Goal: Complete application form: Complete application form

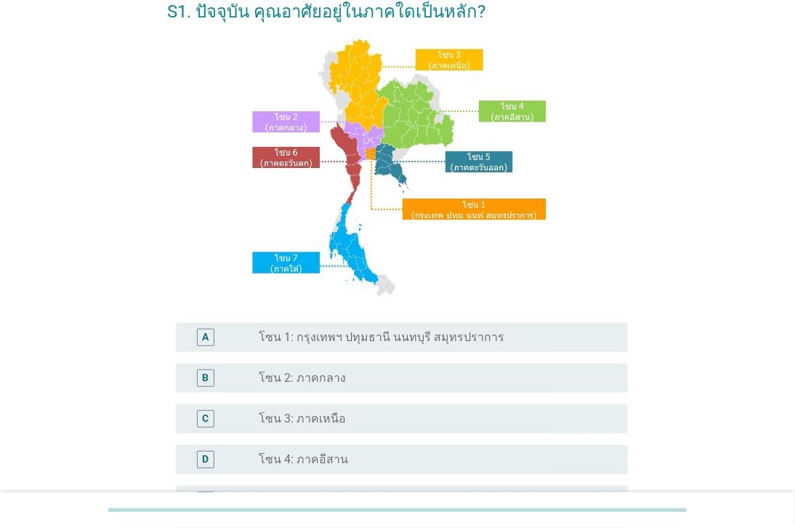
scroll to position [161, 0]
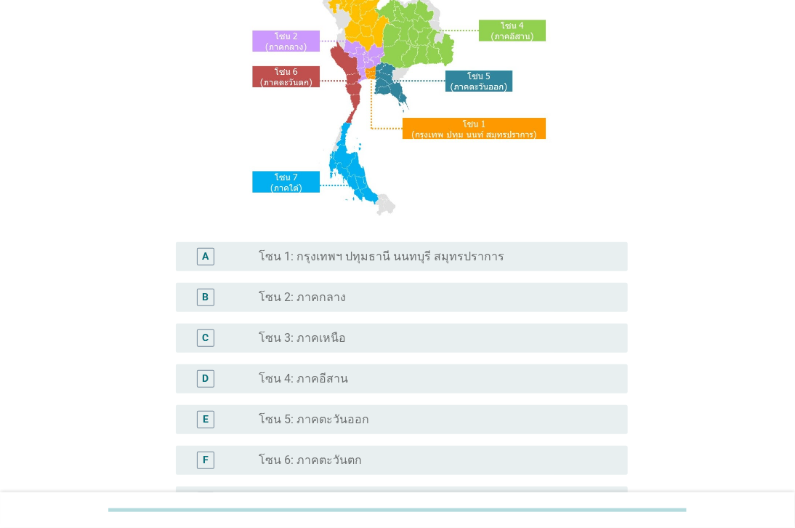
click at [344, 338] on div "radio_button_unchecked โซน 3: ภาคเหนือ" at bounding box center [432, 338] width 345 height 15
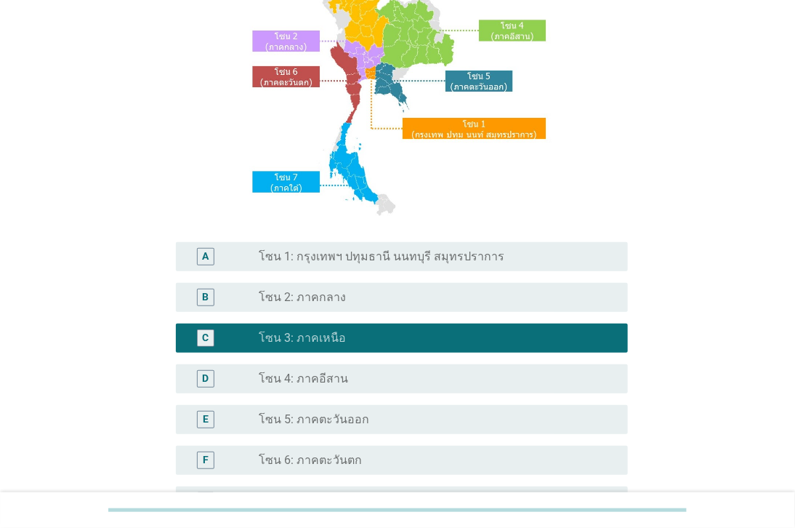
scroll to position [323, 0]
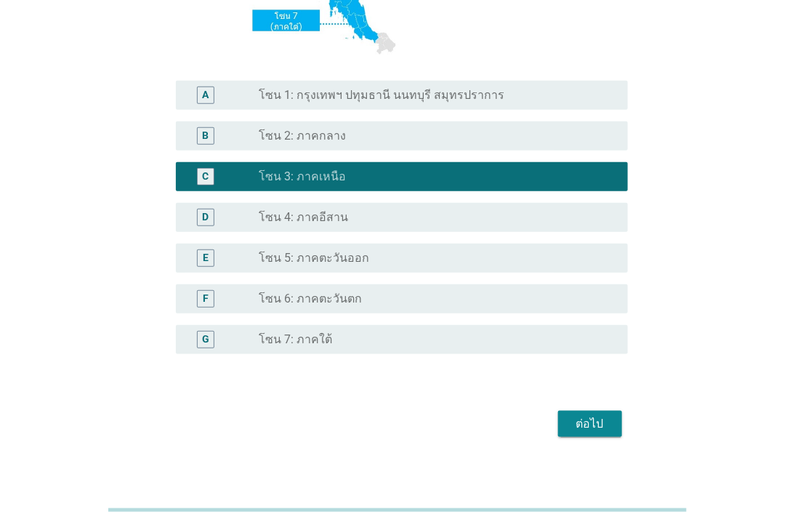
click at [603, 425] on div "ต่อไป" at bounding box center [590, 423] width 41 height 17
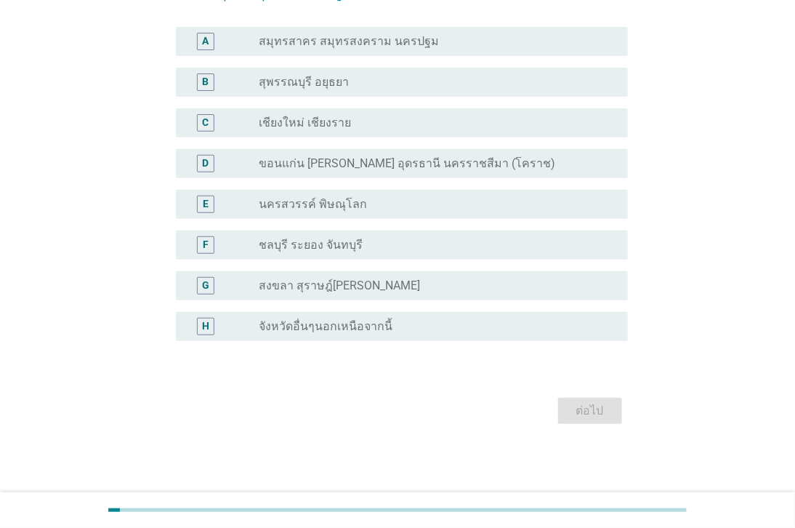
scroll to position [0, 0]
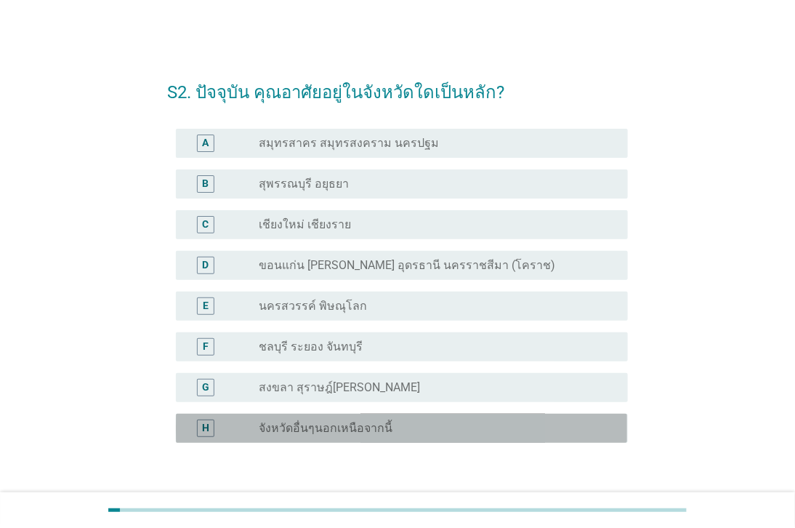
click at [329, 427] on label "จังหวัดอื่นๆนอกเหนือจากนี้" at bounding box center [327, 428] width 134 height 15
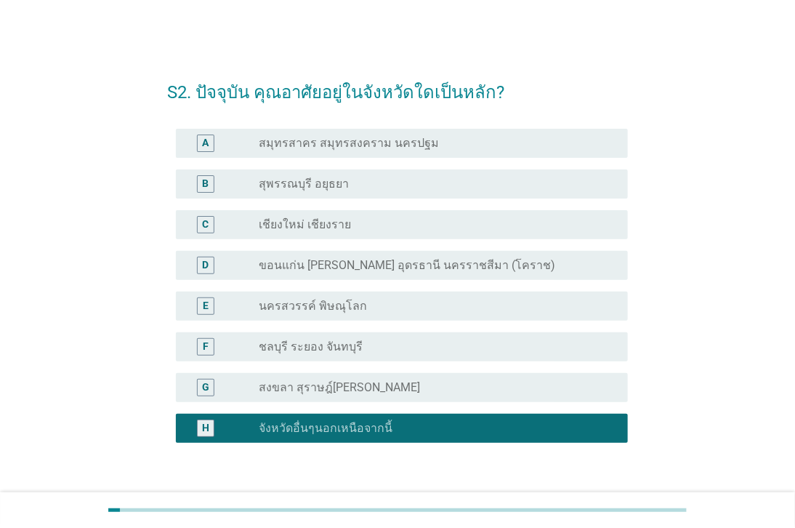
scroll to position [100, 0]
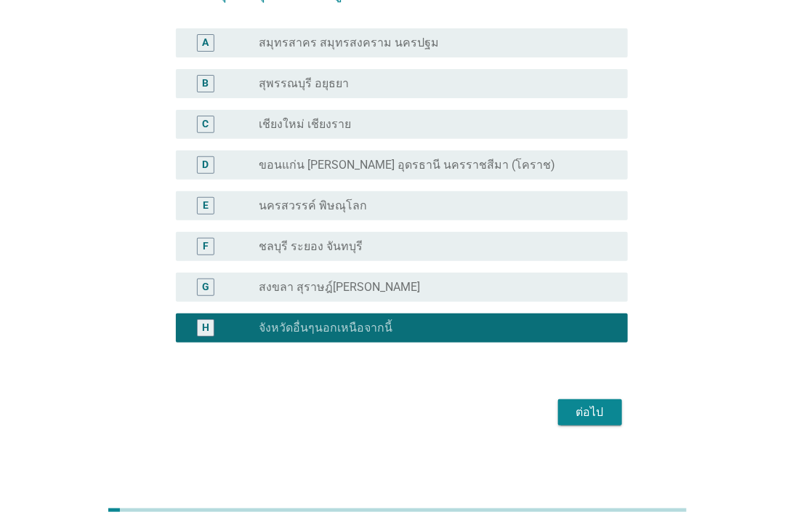
click at [593, 409] on div "ต่อไป" at bounding box center [590, 412] width 41 height 17
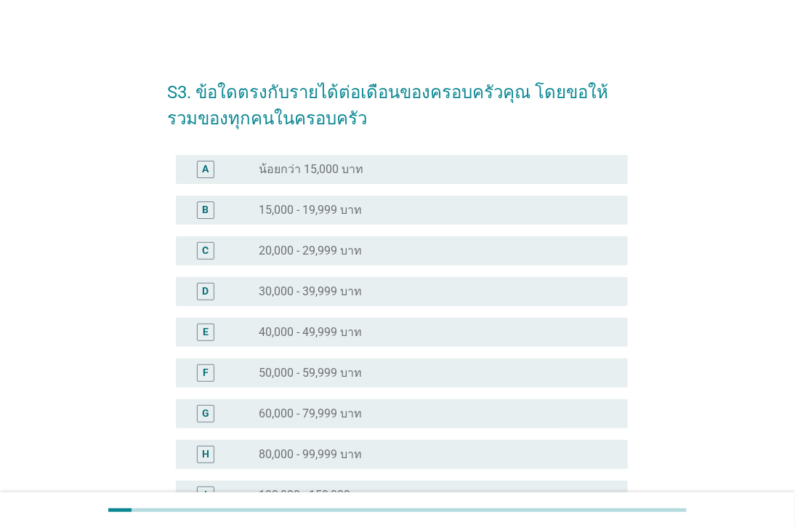
click at [340, 260] on div "C radio_button_unchecked 20,000 - 29,999 บาท" at bounding box center [401, 250] width 451 height 29
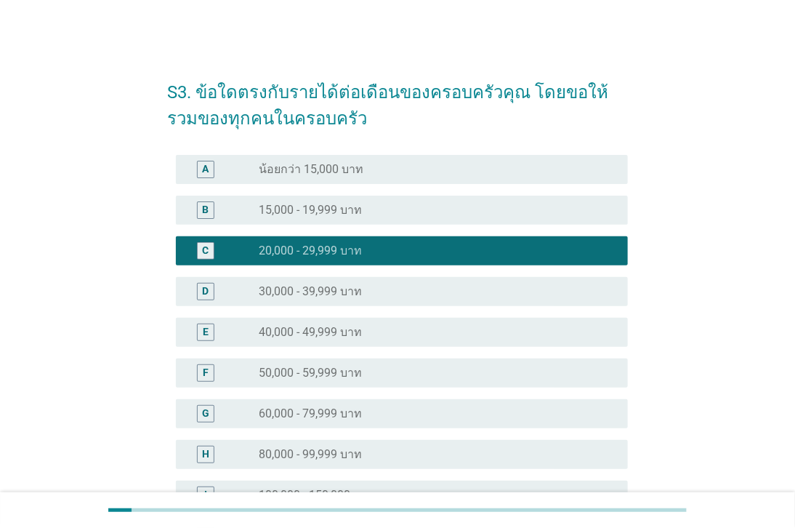
scroll to position [249, 0]
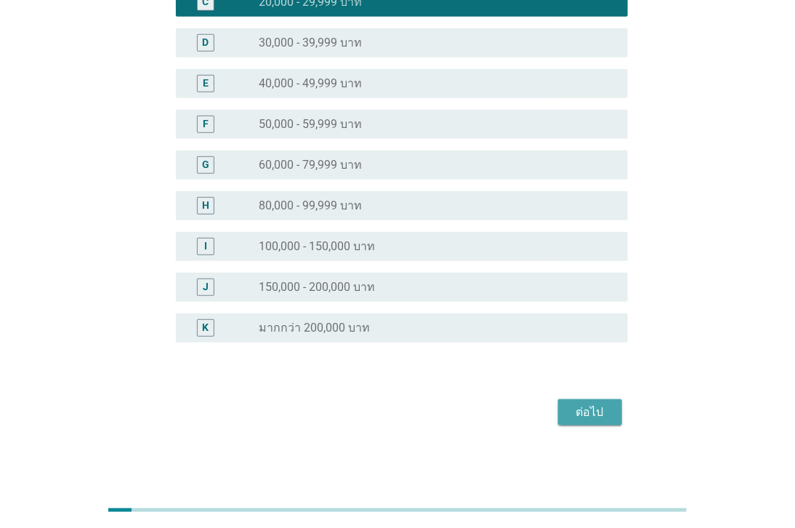
click at [597, 410] on div "ต่อไป" at bounding box center [590, 412] width 41 height 17
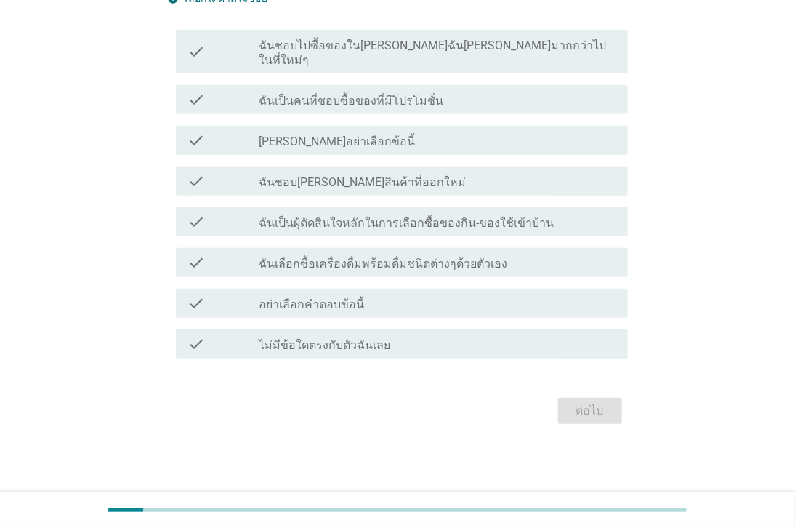
scroll to position [0, 0]
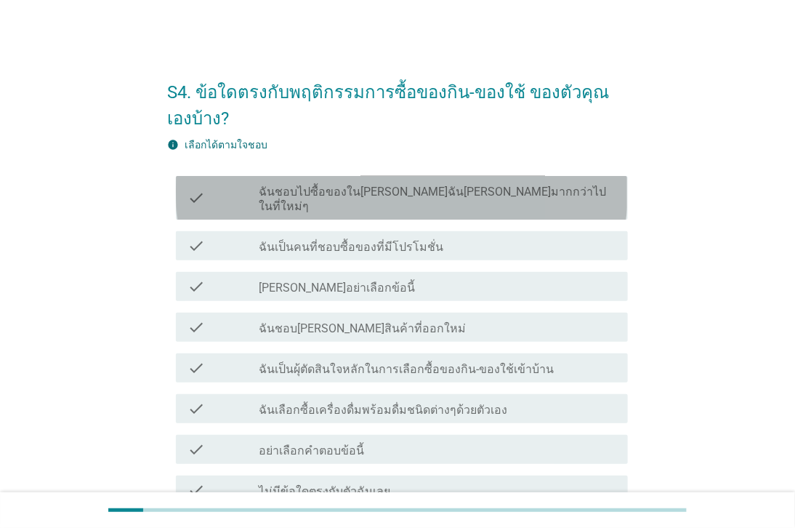
click at [469, 190] on label "ฉันชอบไปซื้อของใน[PERSON_NAME]ฉัน[PERSON_NAME]มากกว่าไปในที่ใหม่ๆ" at bounding box center [438, 199] width 357 height 29
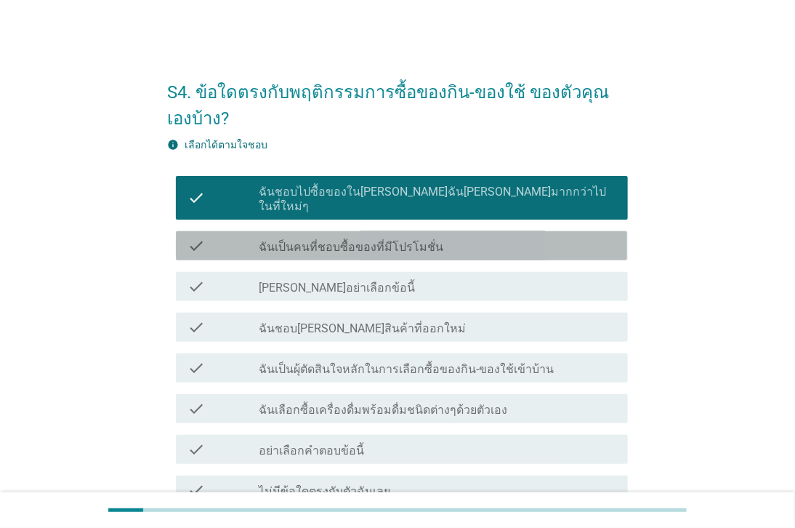
click at [449, 237] on div "check_box_outline_blank ฉันเป็นคนที่ชอบซื้อของที่มีโปรโมชั่น" at bounding box center [438, 245] width 357 height 17
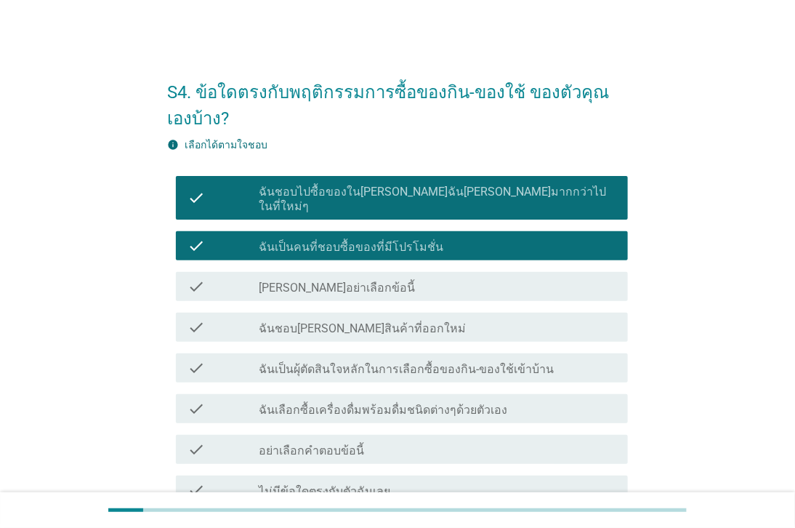
click at [441, 328] on div "check check_box_outline_blank ฉันชอบ[PERSON_NAME]สินค้าที่ออกใหม่" at bounding box center [397, 327] width 460 height 41
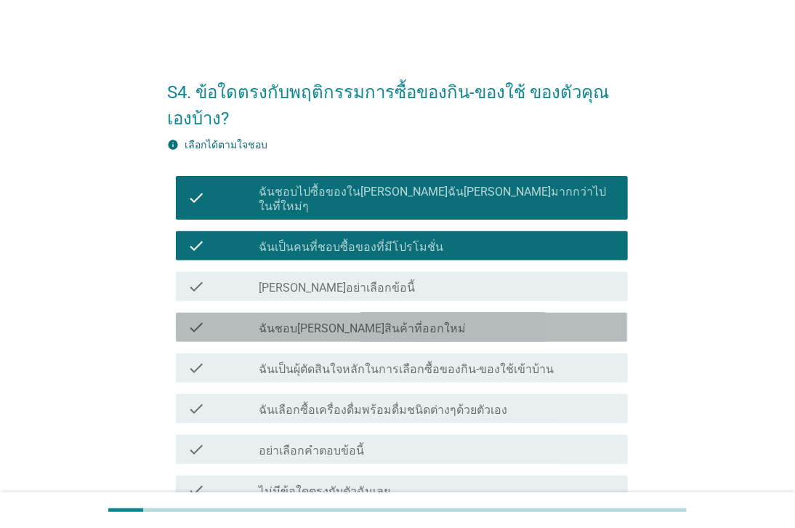
click at [437, 318] on div "check_box_outline_blank ฉันชอบ[PERSON_NAME]สินค้าที่ออกใหม่" at bounding box center [438, 326] width 357 height 17
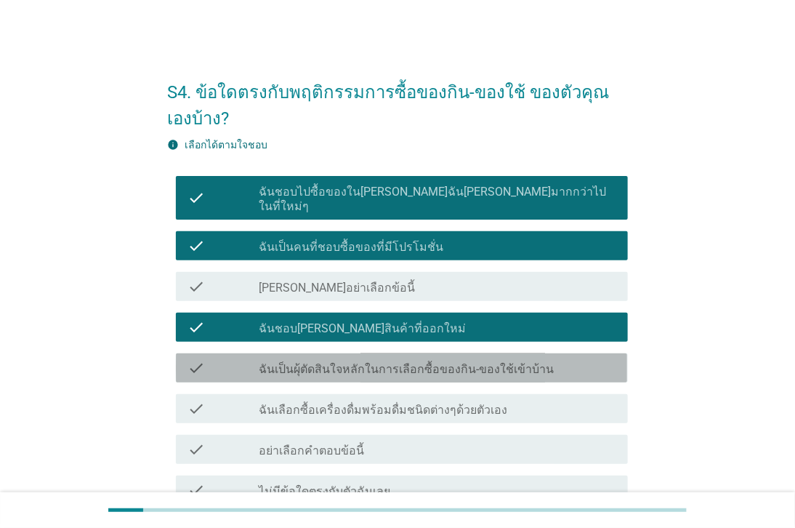
click at [466, 362] on label "ฉันเป็นผุ้ตัดสินใจหลักในการเลือกซื้อของกิน-ของใช้เข้าบ้าน" at bounding box center [407, 369] width 295 height 15
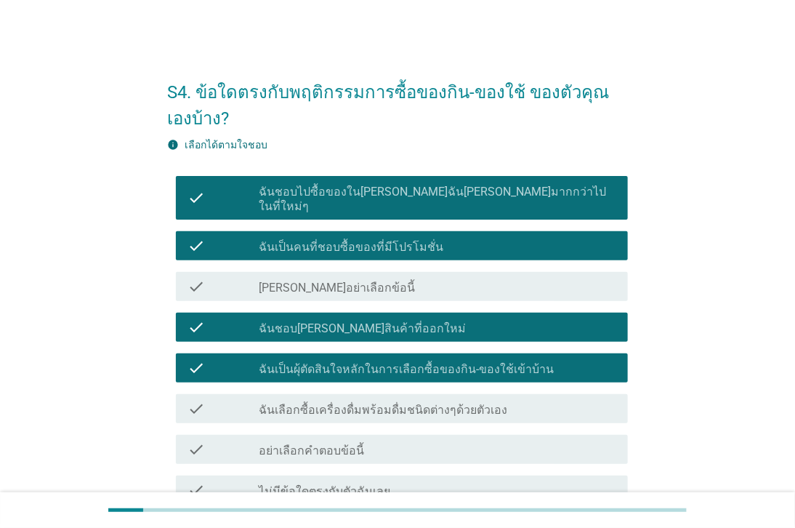
click at [440, 403] on div "check check_box_outline_blank ฉันเลือกซื้อเครื่องดื่มพร้อมดื่มชนิดต่างๆด้วยตัวเ…" at bounding box center [401, 408] width 451 height 29
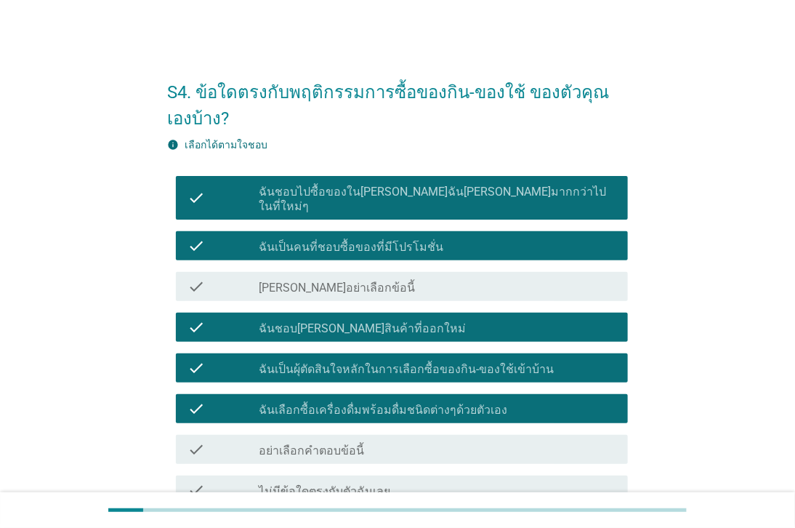
scroll to position [131, 0]
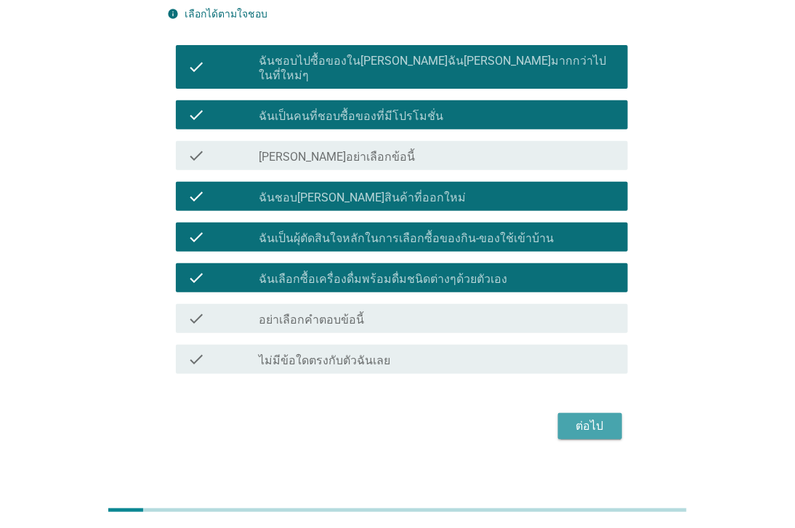
click at [592, 417] on div "ต่อไป" at bounding box center [590, 425] width 41 height 17
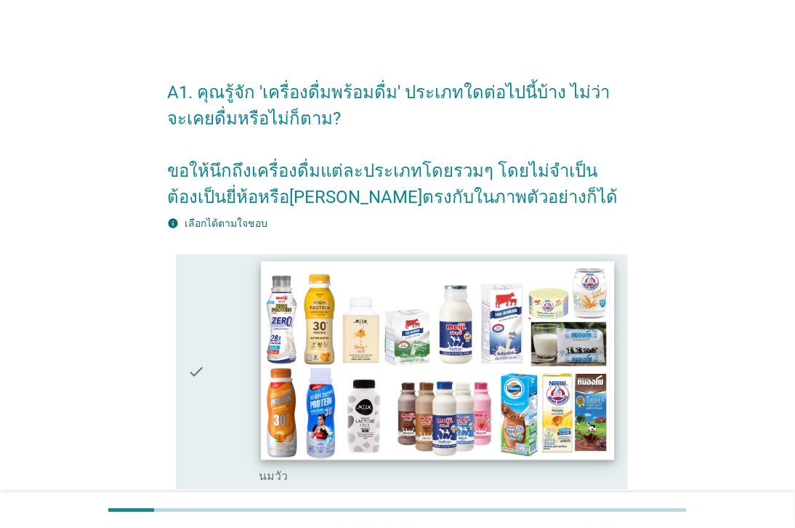
scroll to position [161, 0]
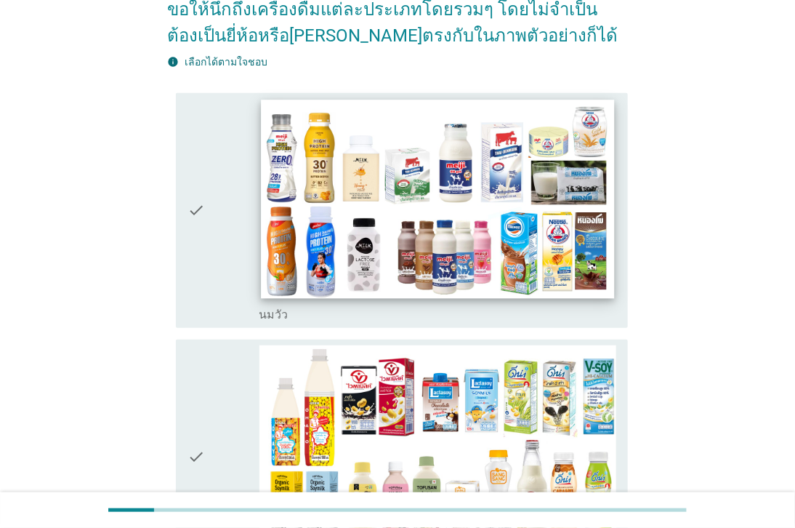
click at [425, 256] on img at bounding box center [437, 199] width 353 height 198
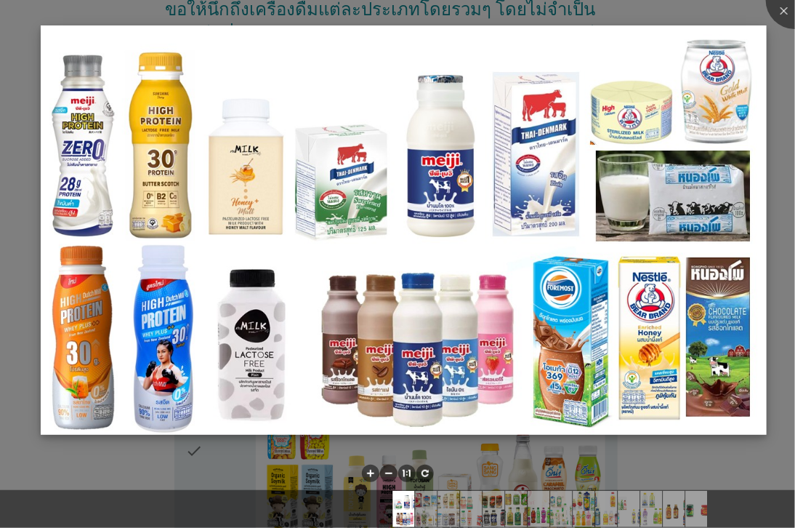
scroll to position [323, 0]
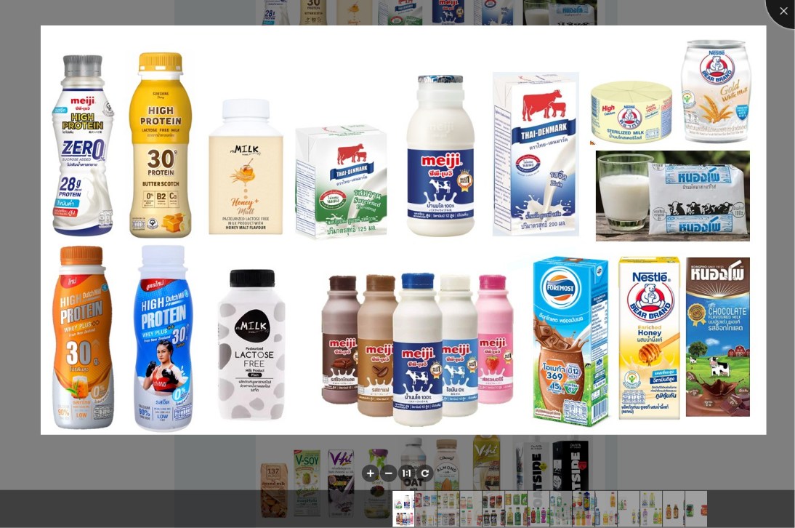
click at [787, 12] on div at bounding box center [795, 0] width 58 height 58
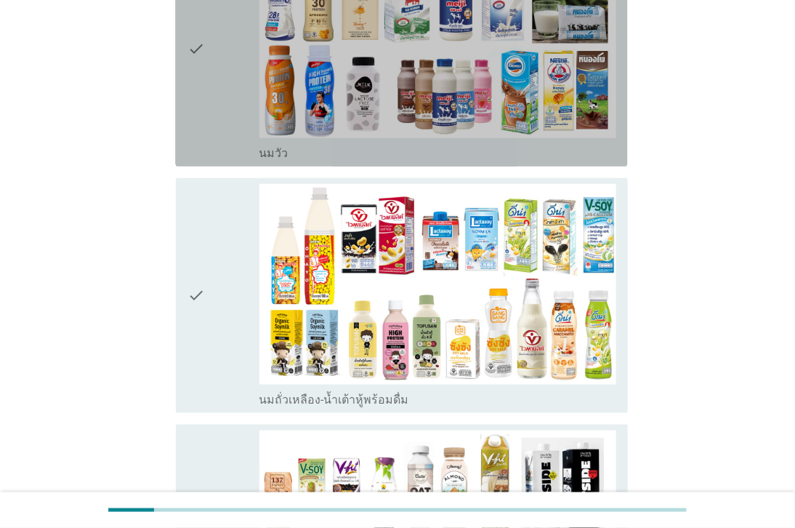
click at [294, 154] on div "check_box_outline_blank [PERSON_NAME]" at bounding box center [438, 151] width 357 height 17
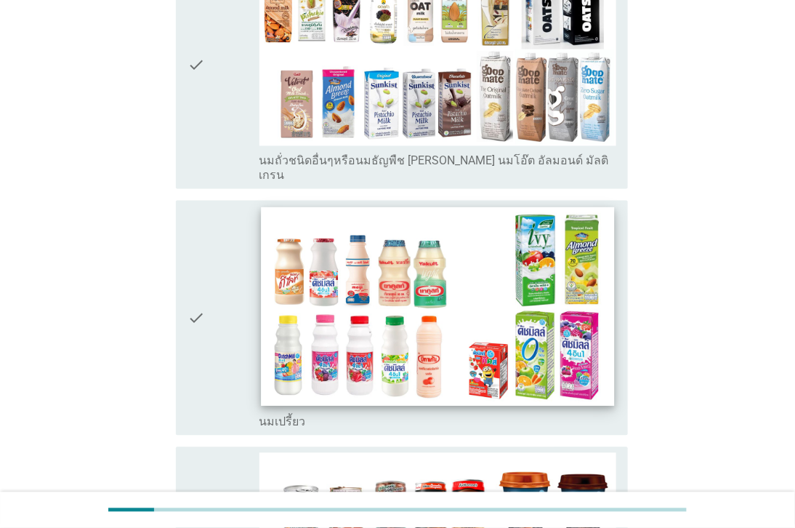
scroll to position [969, 0]
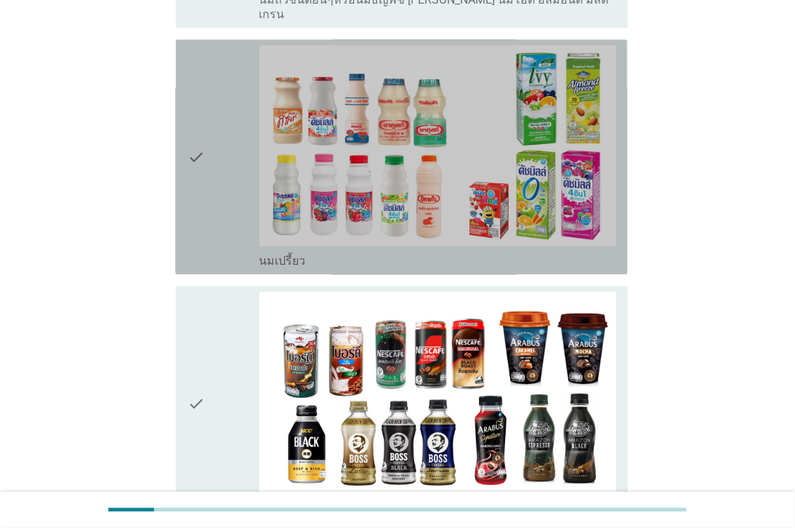
click at [280, 254] on label "นมเปรี้ยว" at bounding box center [283, 261] width 47 height 15
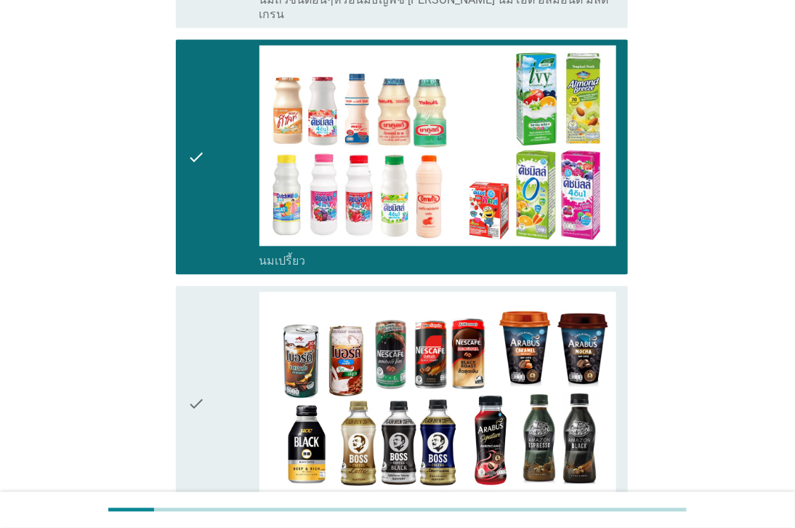
scroll to position [1211, 0]
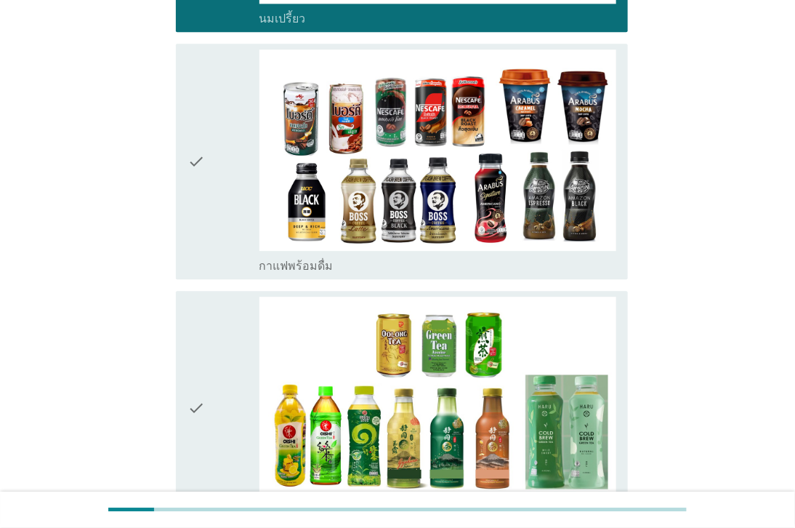
click at [324, 259] on label "กาแฟพร้อมดื่ม" at bounding box center [297, 266] width 74 height 15
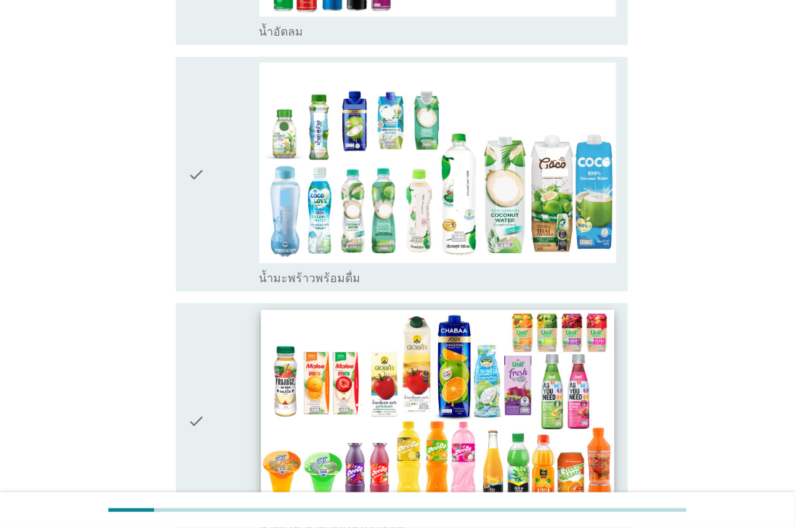
scroll to position [1696, 0]
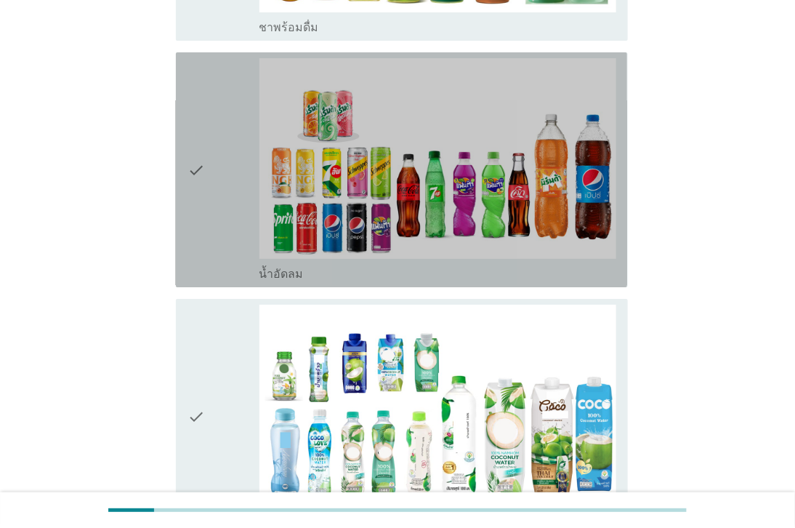
click at [358, 264] on div "check_box_outline_blank น้ำอัดลม" at bounding box center [438, 272] width 357 height 17
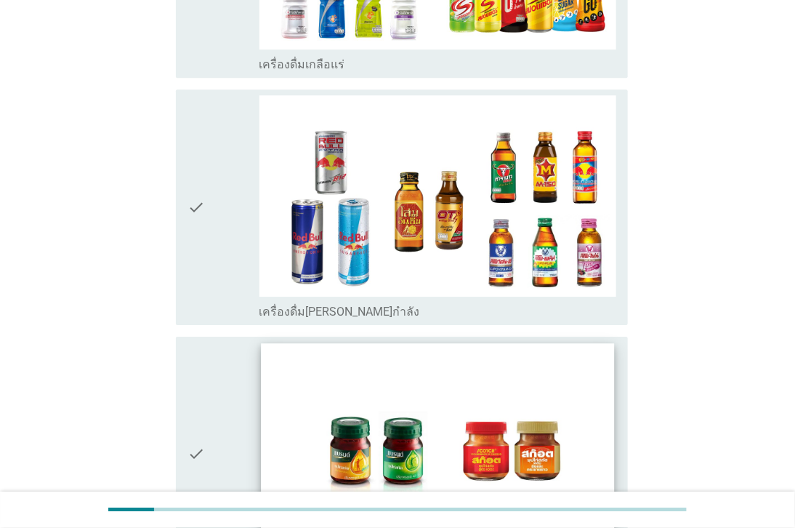
scroll to position [3381, 0]
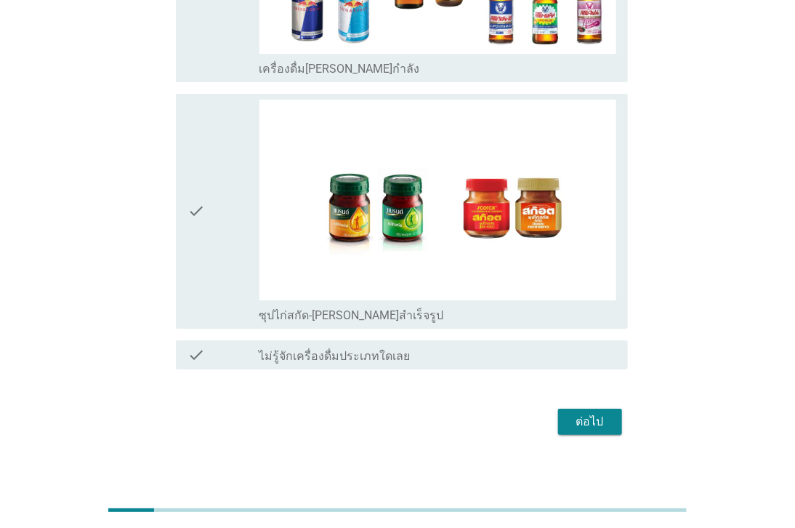
click at [589, 414] on div "ต่อไป" at bounding box center [590, 421] width 41 height 17
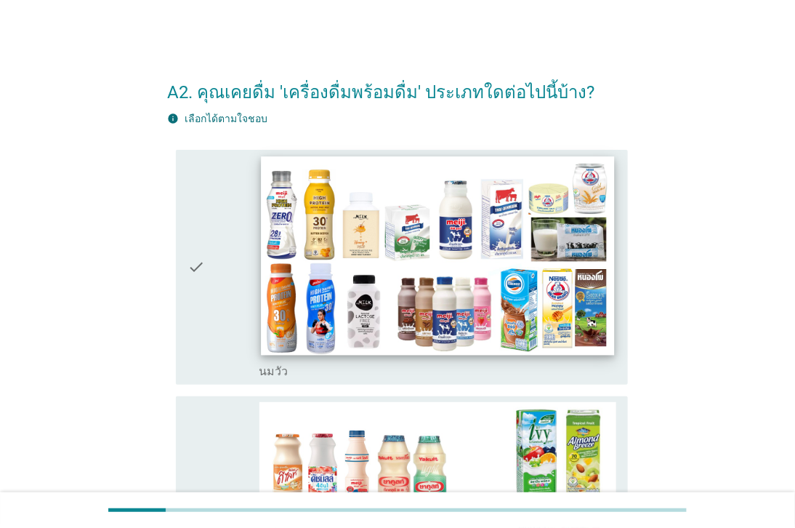
scroll to position [81, 0]
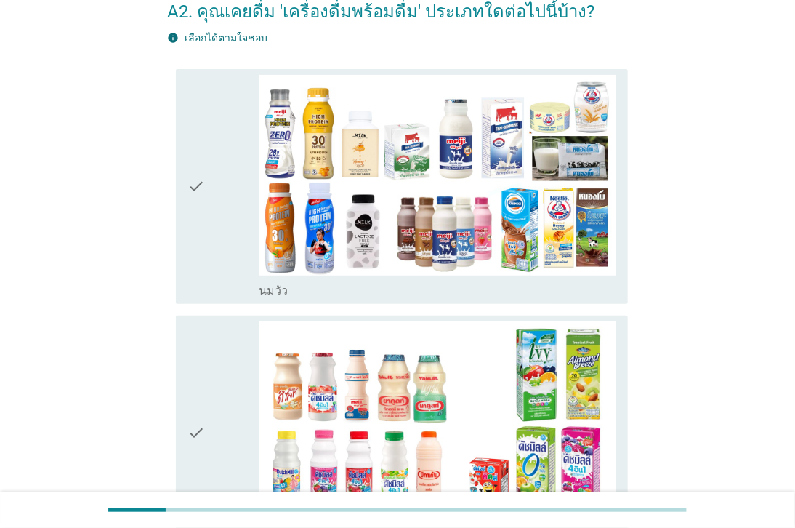
click at [267, 289] on label "นมวัว" at bounding box center [274, 291] width 29 height 15
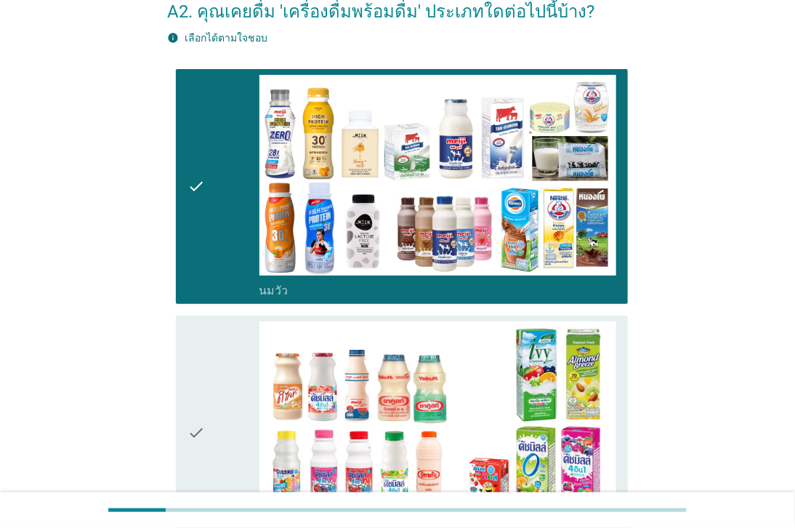
scroll to position [323, 0]
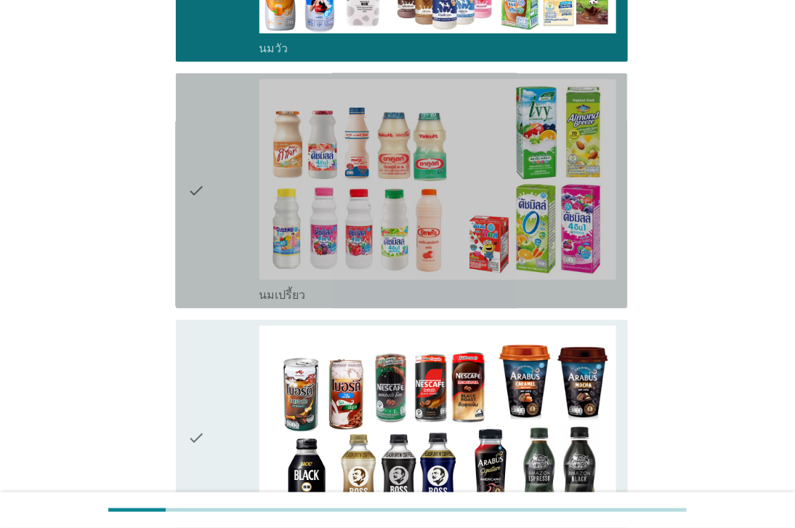
click at [211, 286] on div "check" at bounding box center [223, 190] width 71 height 223
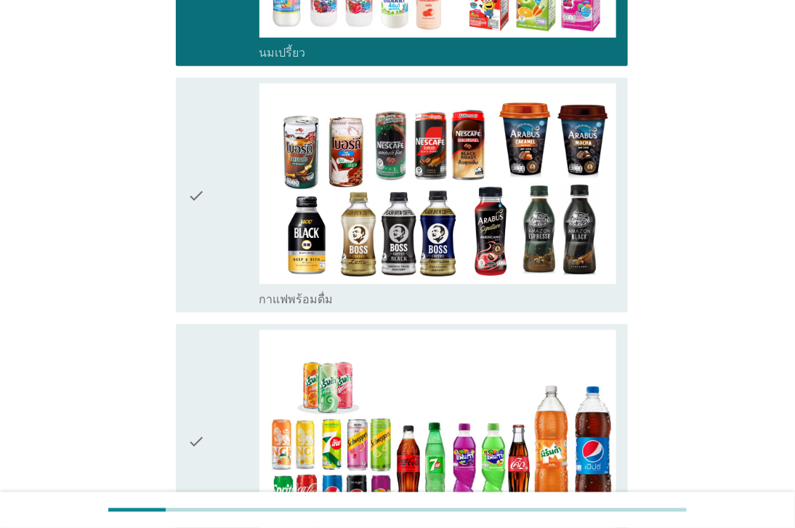
click at [222, 291] on div "check" at bounding box center [223, 195] width 71 height 223
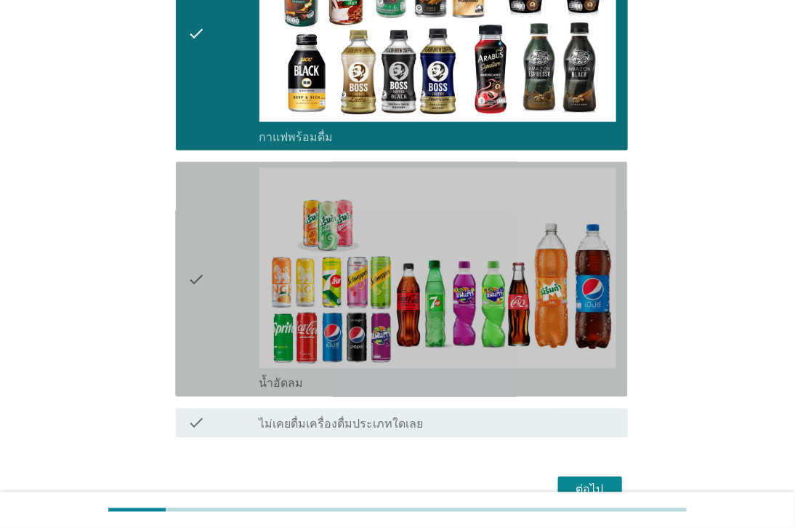
click at [235, 327] on div "check" at bounding box center [223, 279] width 71 height 223
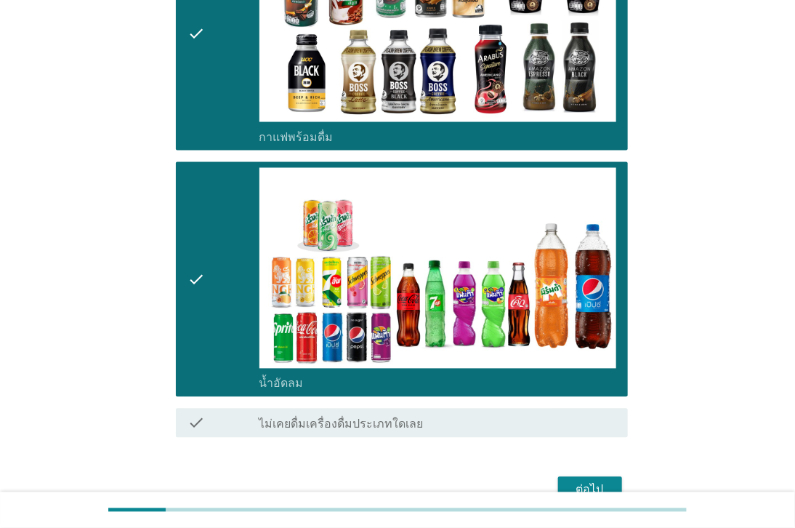
scroll to position [808, 0]
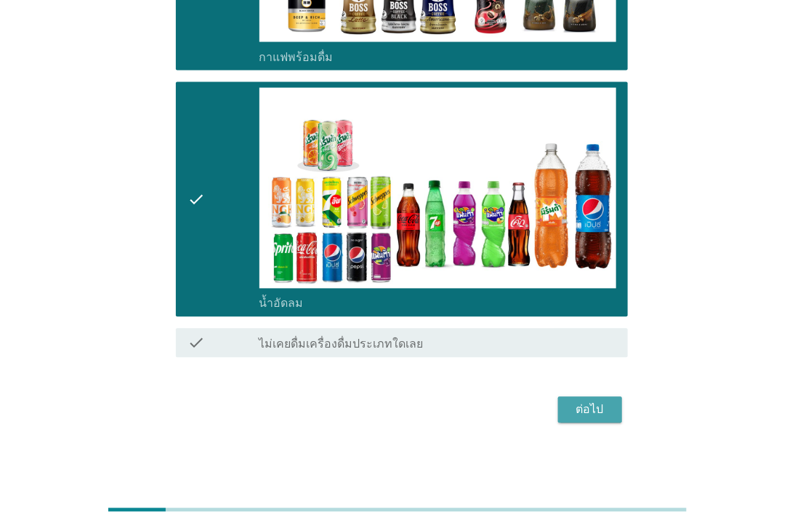
click at [573, 415] on div "ต่อไป" at bounding box center [590, 409] width 41 height 17
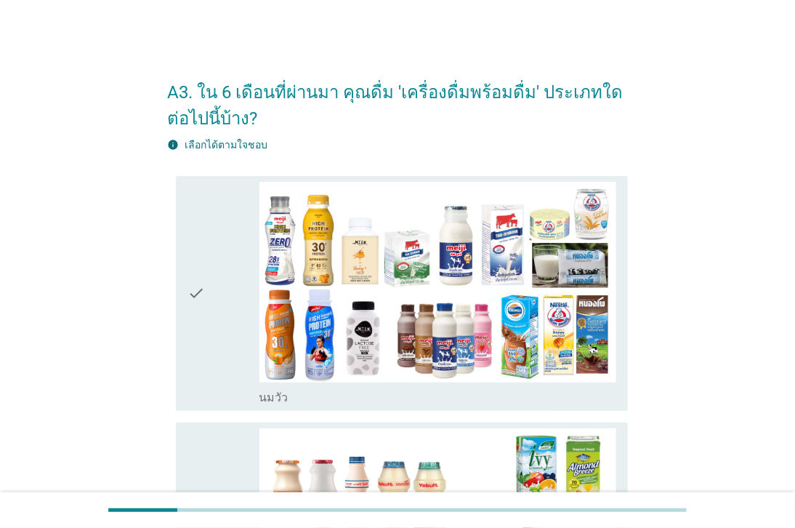
click at [212, 330] on div "check" at bounding box center [223, 293] width 71 height 223
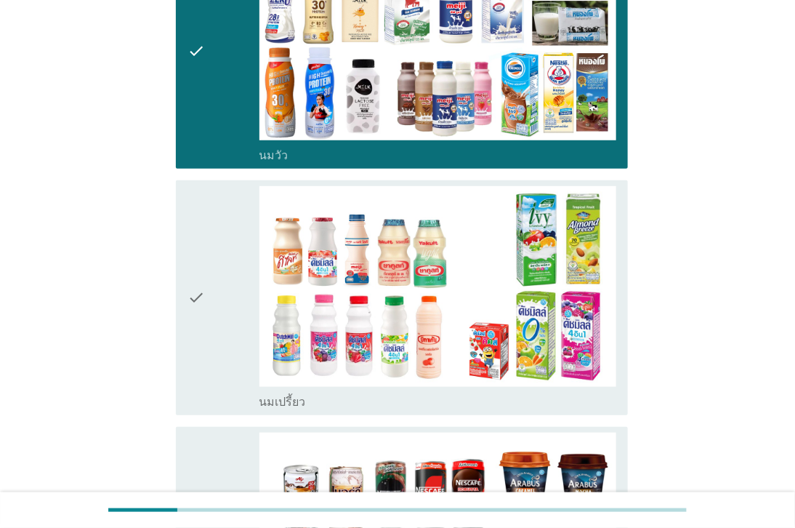
click at [218, 324] on div "check" at bounding box center [223, 297] width 71 height 223
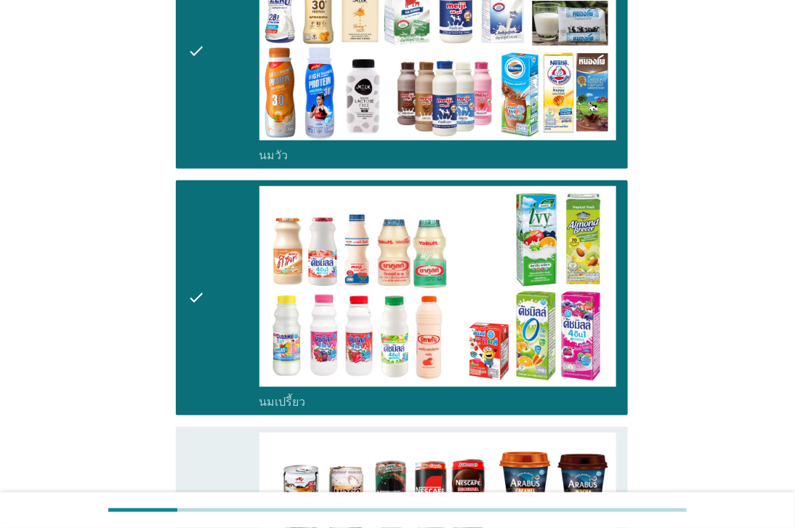
scroll to position [565, 0]
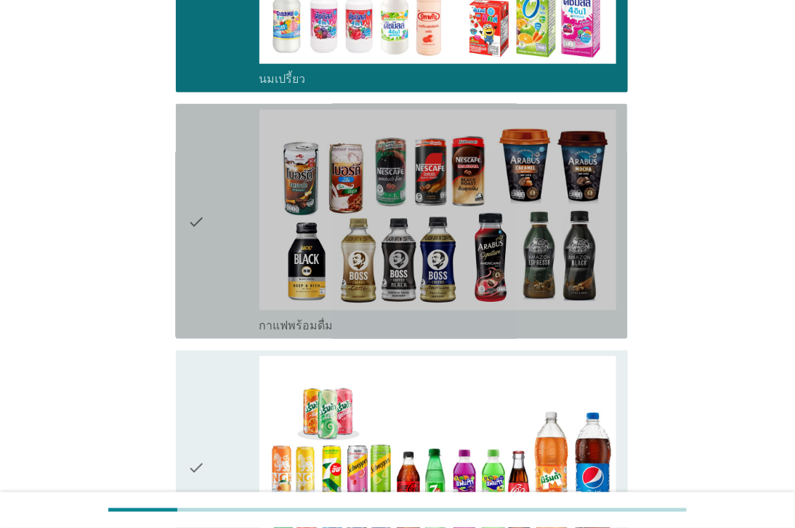
click at [223, 295] on div "check" at bounding box center [223, 221] width 71 height 223
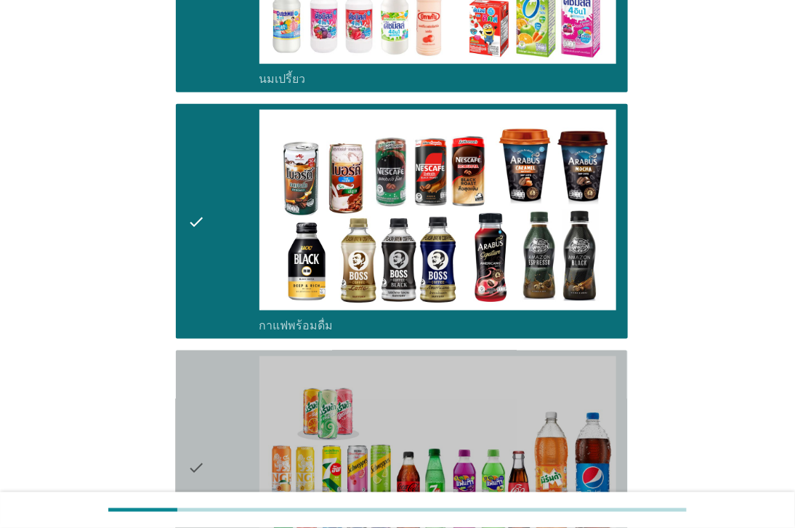
click at [228, 402] on div "check" at bounding box center [223, 467] width 71 height 223
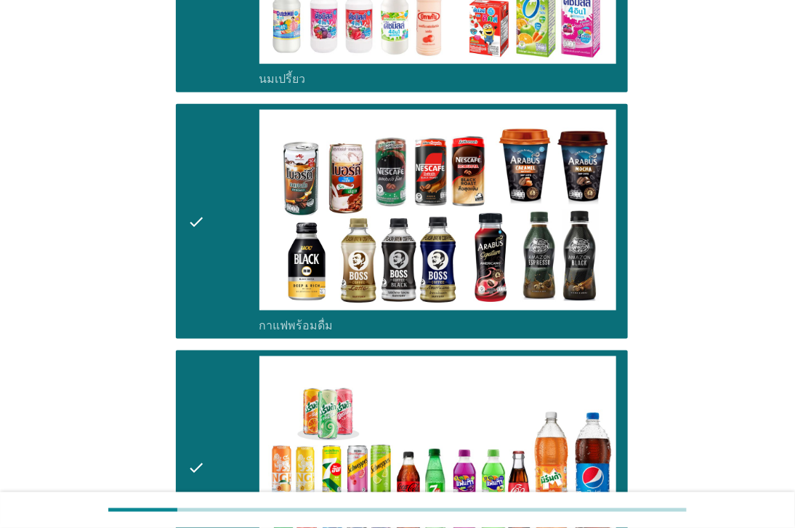
scroll to position [833, 0]
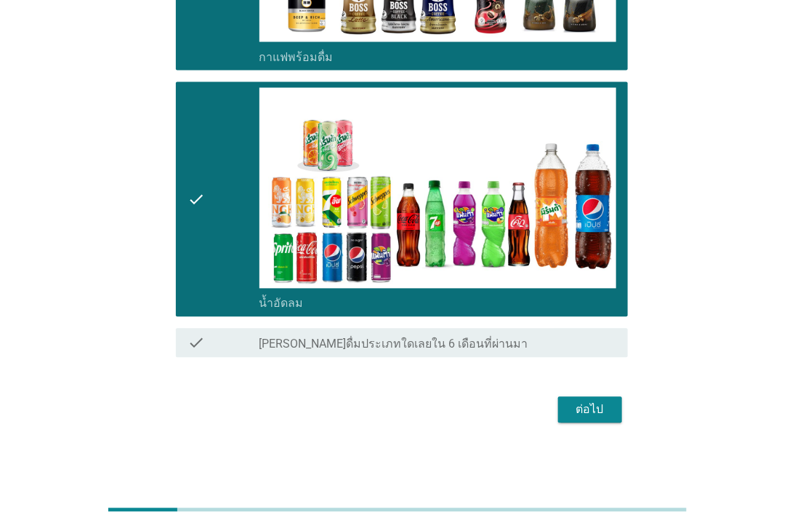
click at [577, 416] on div "ต่อไป" at bounding box center [590, 409] width 41 height 17
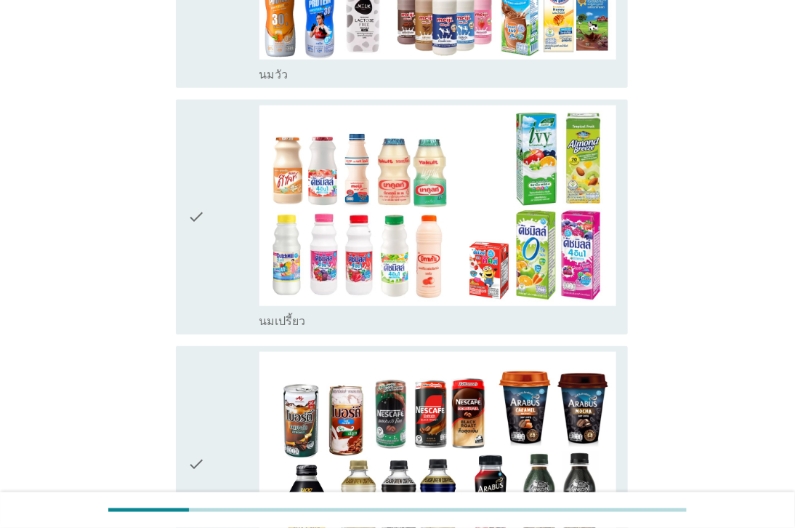
scroll to position [484, 0]
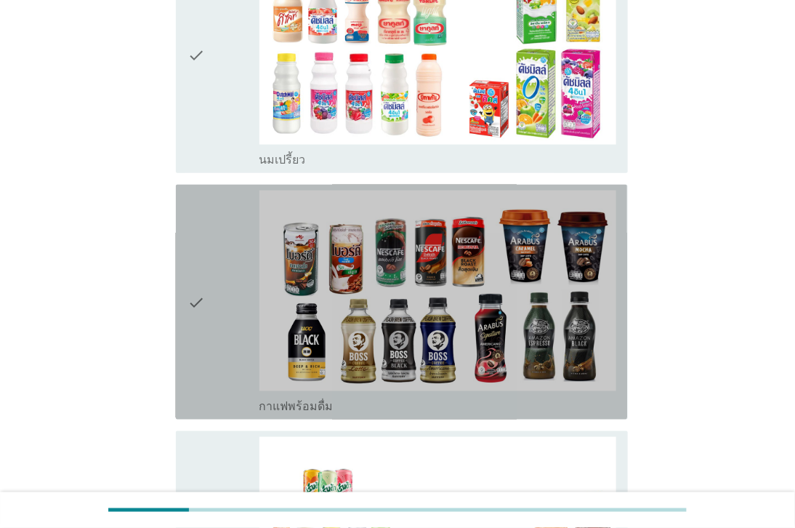
click at [228, 282] on div "check" at bounding box center [223, 301] width 71 height 223
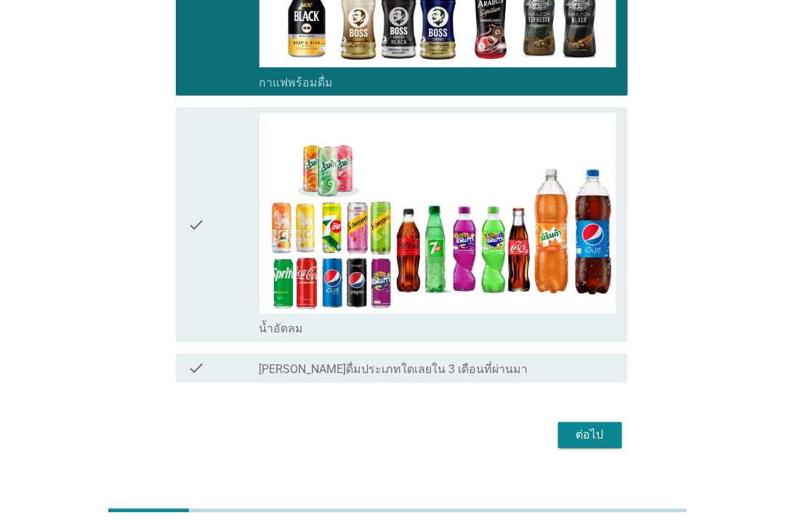
click at [222, 262] on div "check" at bounding box center [223, 224] width 71 height 223
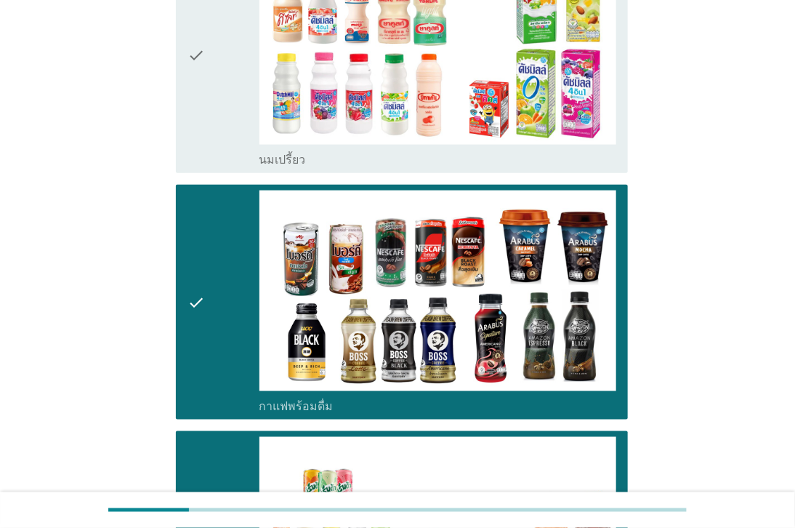
scroll to position [242, 0]
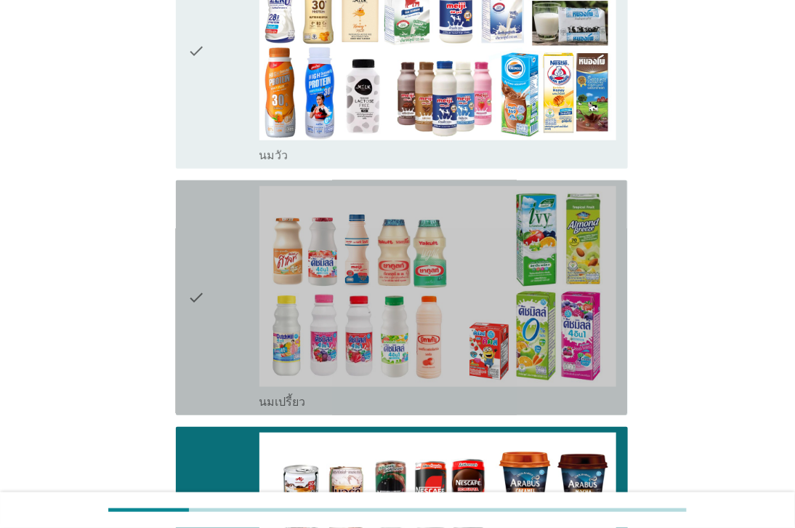
click at [228, 236] on div "check" at bounding box center [223, 297] width 71 height 223
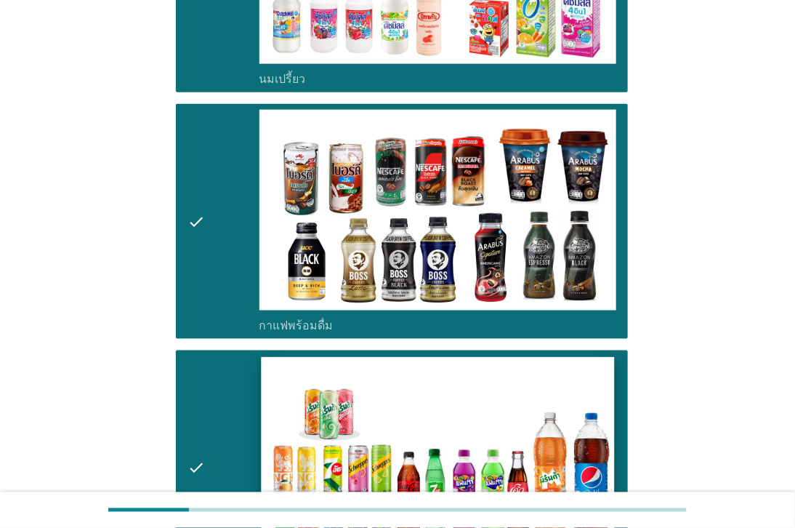
scroll to position [833, 0]
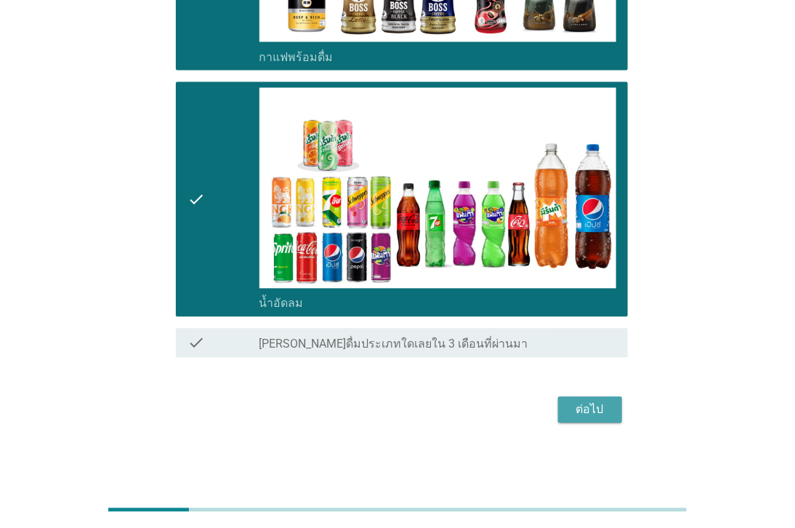
click at [599, 416] on div "ต่อไป" at bounding box center [590, 409] width 41 height 17
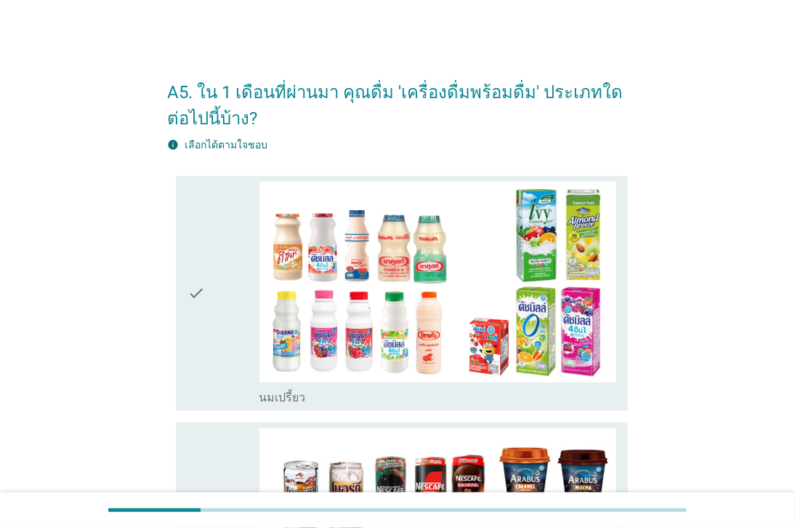
scroll to position [242, 0]
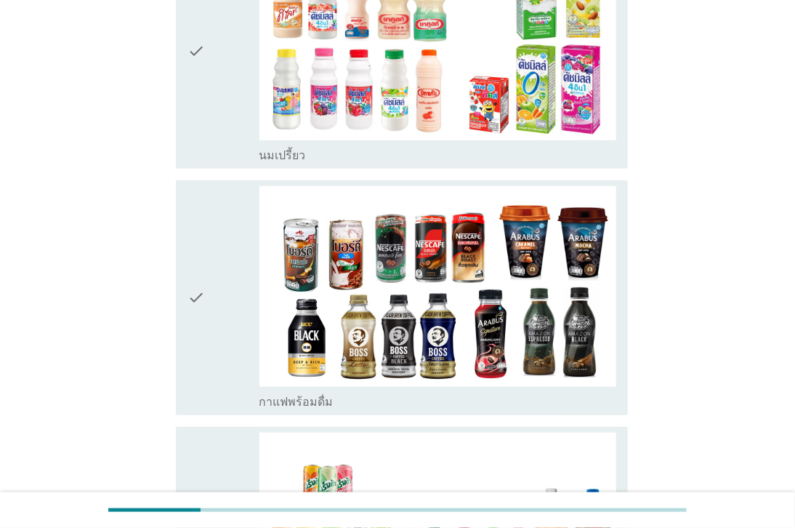
click at [228, 329] on div "check" at bounding box center [223, 297] width 71 height 223
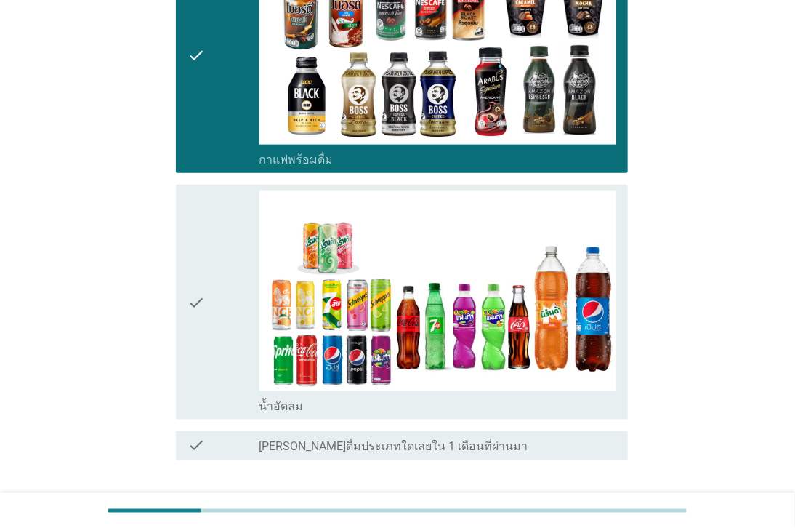
click at [228, 336] on div "check" at bounding box center [223, 301] width 71 height 223
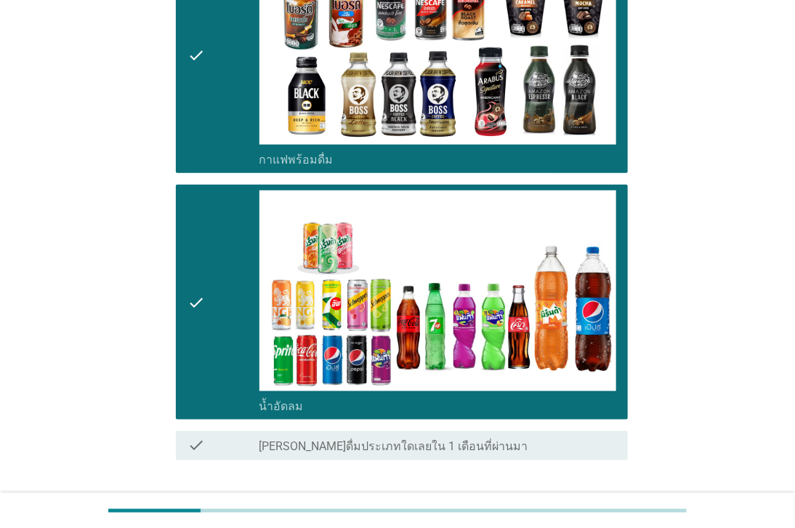
scroll to position [586, 0]
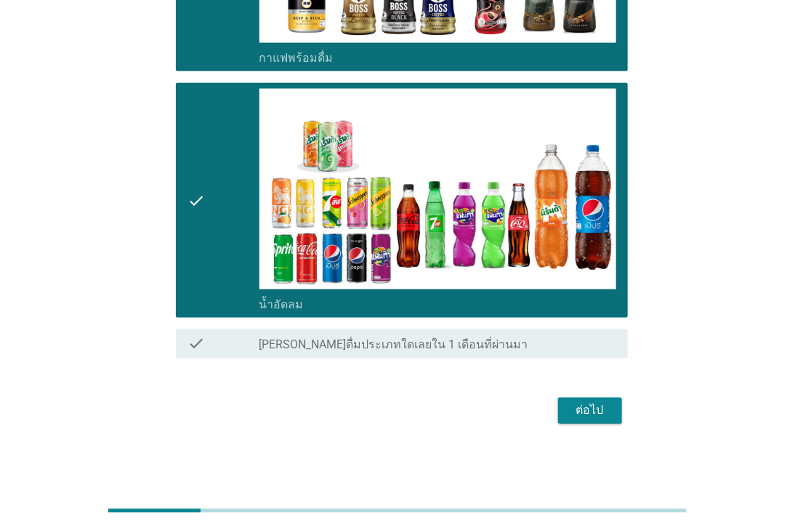
click at [593, 416] on div "ต่อไป" at bounding box center [590, 410] width 41 height 17
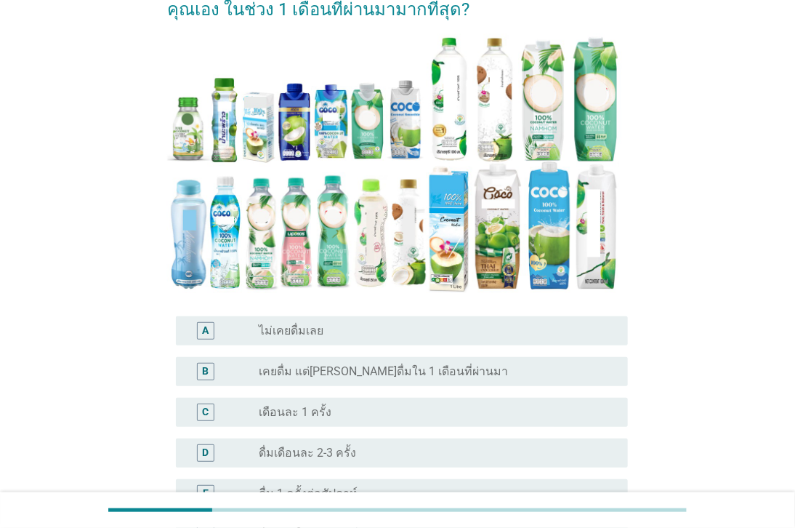
scroll to position [242, 0]
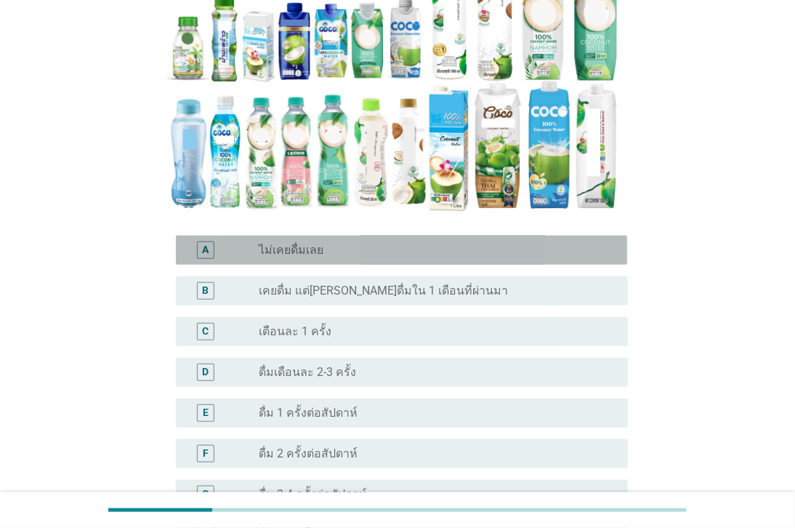
click at [459, 255] on div "radio_button_unchecked ไม่เคยดื่มเลย" at bounding box center [432, 250] width 345 height 15
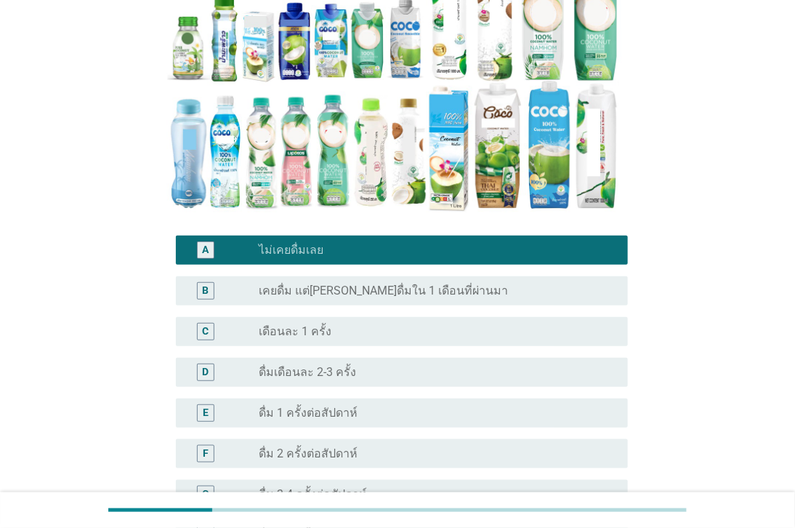
scroll to position [484, 0]
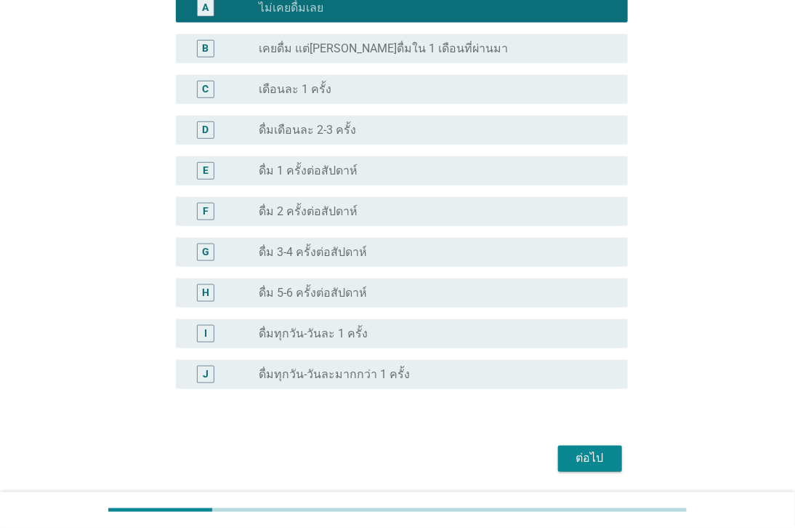
click at [599, 470] on div "ต่อไป" at bounding box center [397, 458] width 460 height 35
click at [601, 464] on div "ต่อไป" at bounding box center [590, 458] width 41 height 17
